Goal: Information Seeking & Learning: Learn about a topic

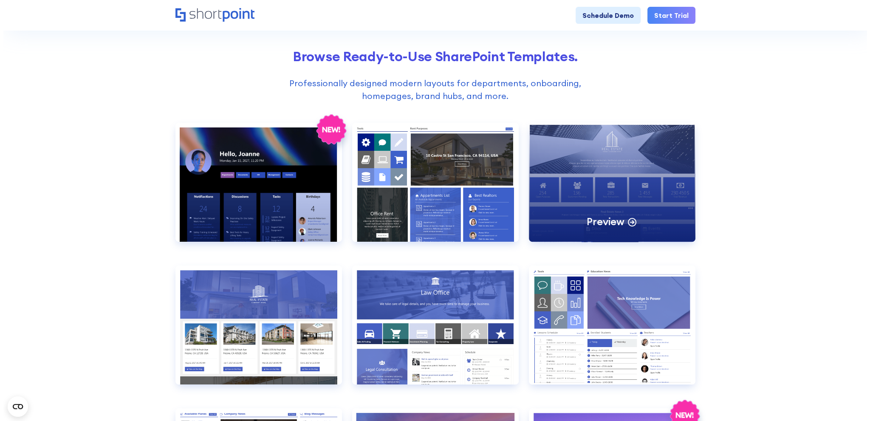
scroll to position [297, 0]
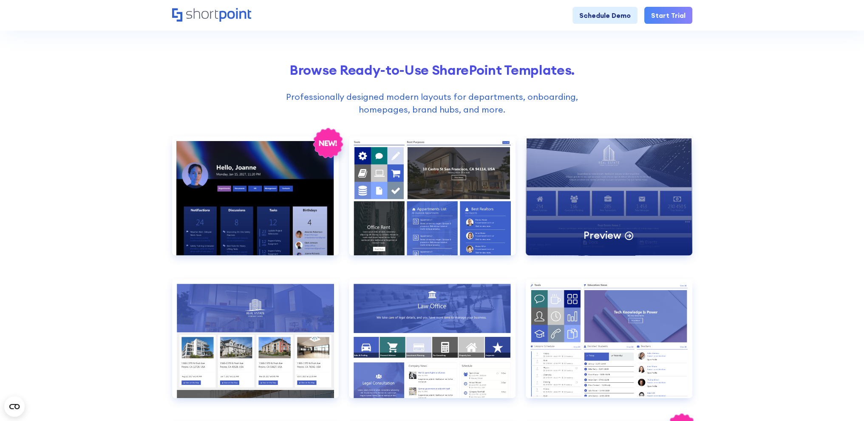
click at [596, 195] on div "Preview" at bounding box center [608, 195] width 167 height 119
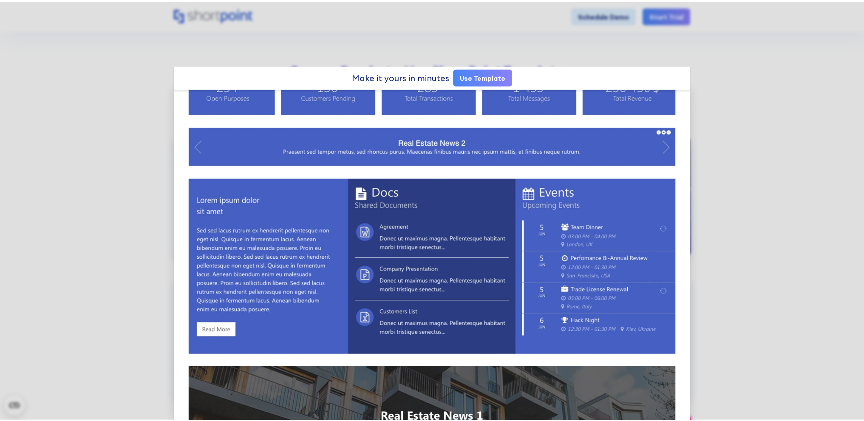
scroll to position [0, 0]
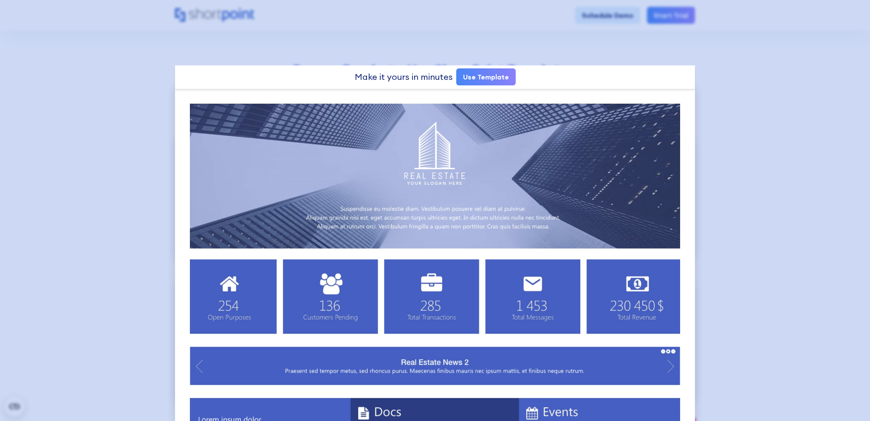
click at [608, 47] on div at bounding box center [435, 210] width 870 height 421
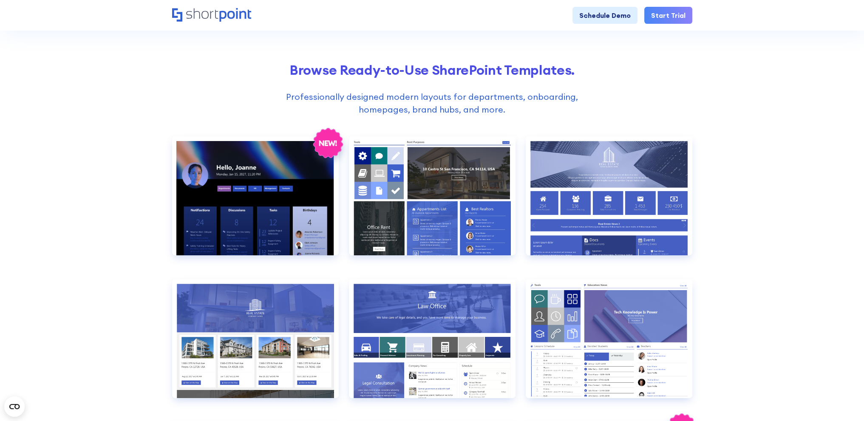
drag, startPoint x: 463, startPoint y: 110, endPoint x: 468, endPoint y: 109, distance: 4.7
click at [467, 110] on p "Professionally designed modern layouts for departments, onboarding, homepages, …" at bounding box center [431, 102] width 333 height 25
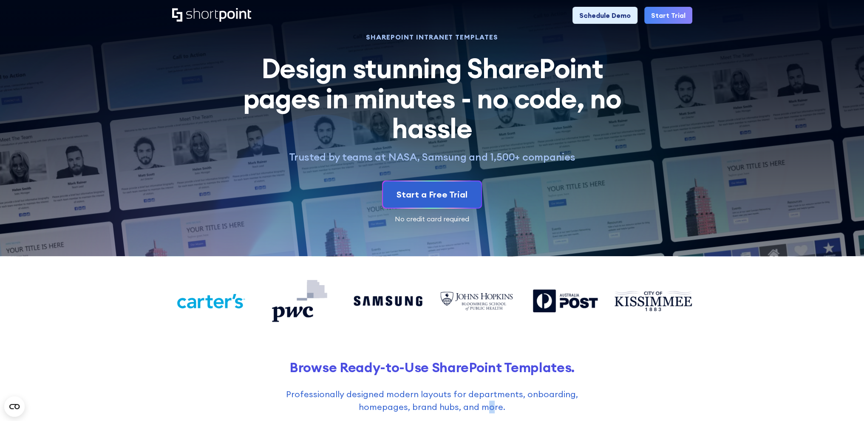
click at [234, 14] on icon "Home" at bounding box center [235, 15] width 32 height 14
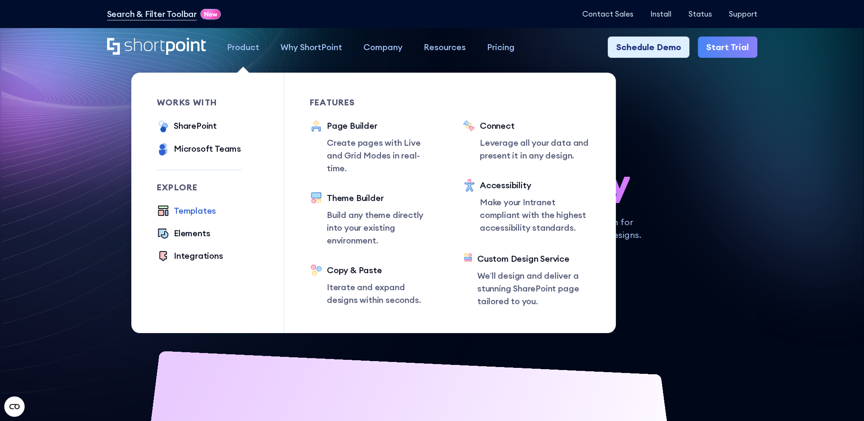
click at [195, 212] on div "Templates" at bounding box center [195, 210] width 42 height 13
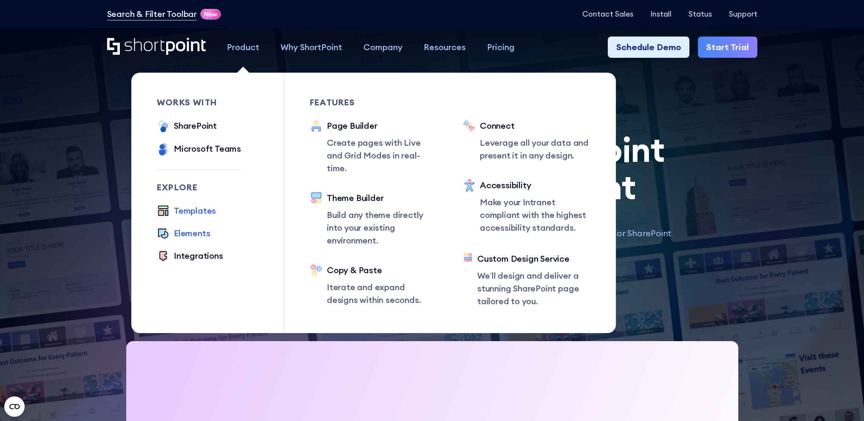
click at [197, 232] on div "Elements" at bounding box center [192, 233] width 36 height 13
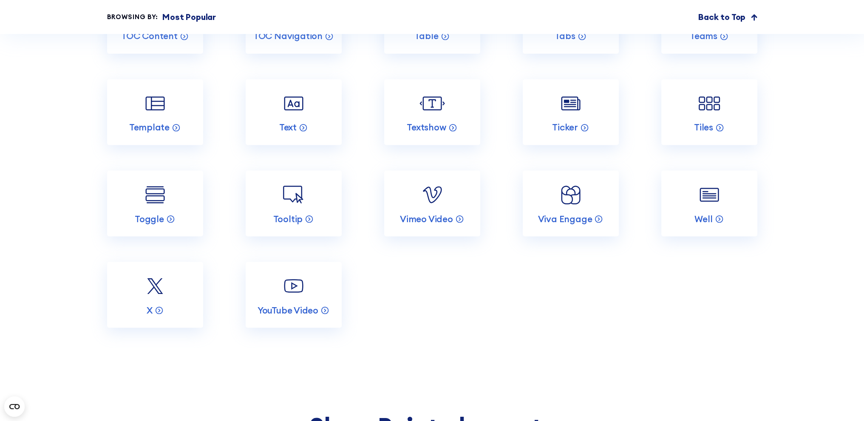
scroll to position [1996, 0]
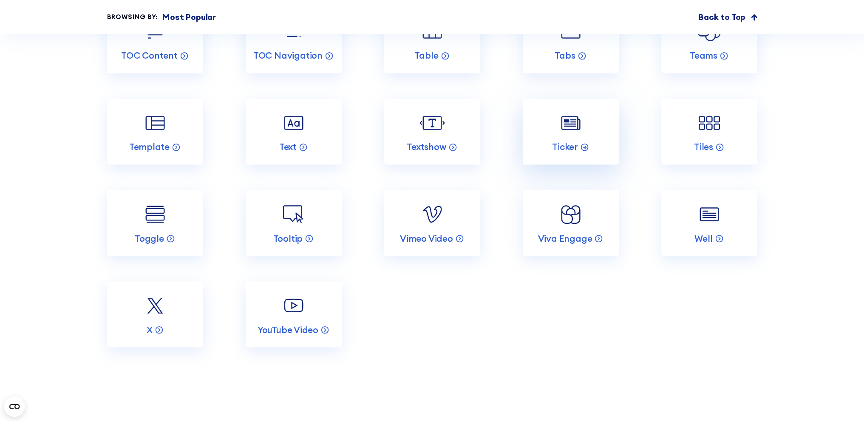
click at [584, 130] on link "Ticker" at bounding box center [570, 132] width 96 height 66
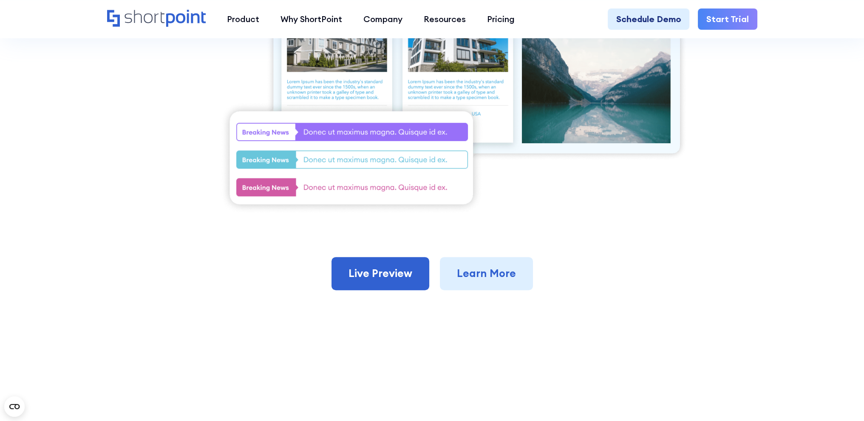
scroll to position [425, 0]
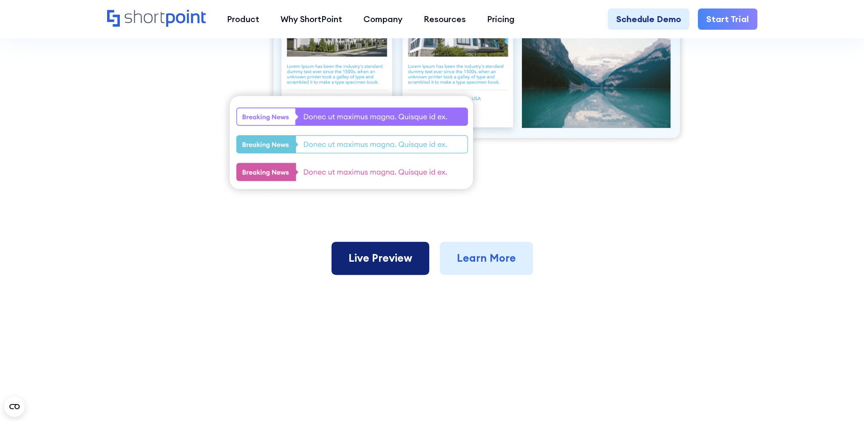
click at [384, 256] on link "Live Preview" at bounding box center [380, 258] width 98 height 33
